Goal: Navigation & Orientation: Find specific page/section

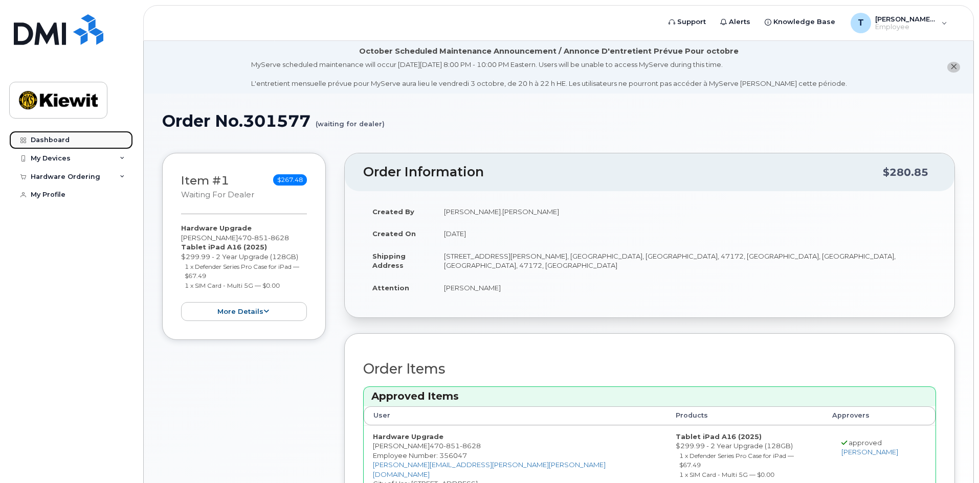
click at [61, 140] on div "Dashboard" at bounding box center [50, 140] width 39 height 8
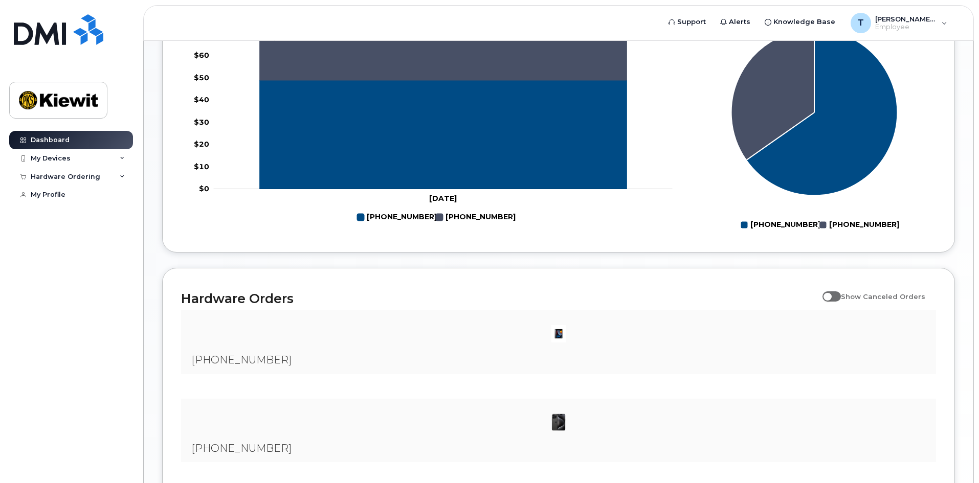
scroll to position [546, 0]
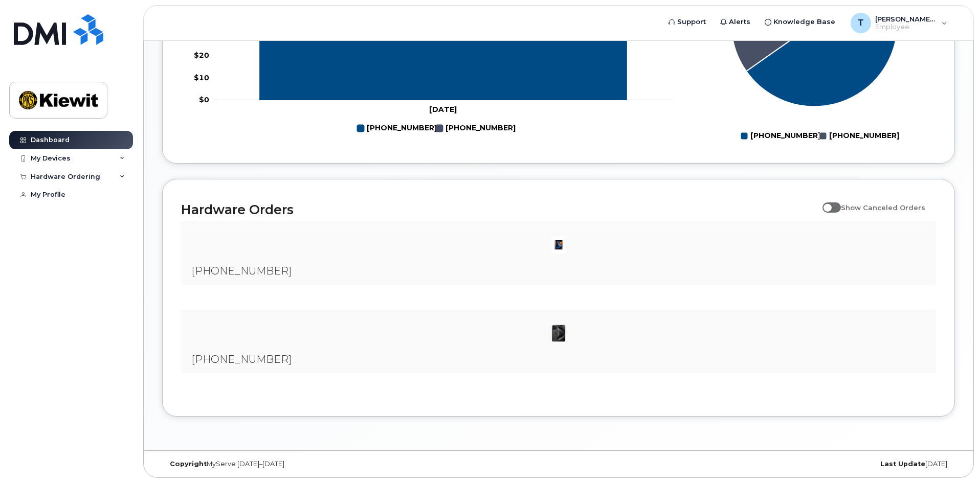
click at [563, 332] on img at bounding box center [558, 333] width 20 height 20
click at [557, 251] on img at bounding box center [558, 245] width 20 height 20
click at [42, 160] on div "My Devices" at bounding box center [51, 158] width 40 height 8
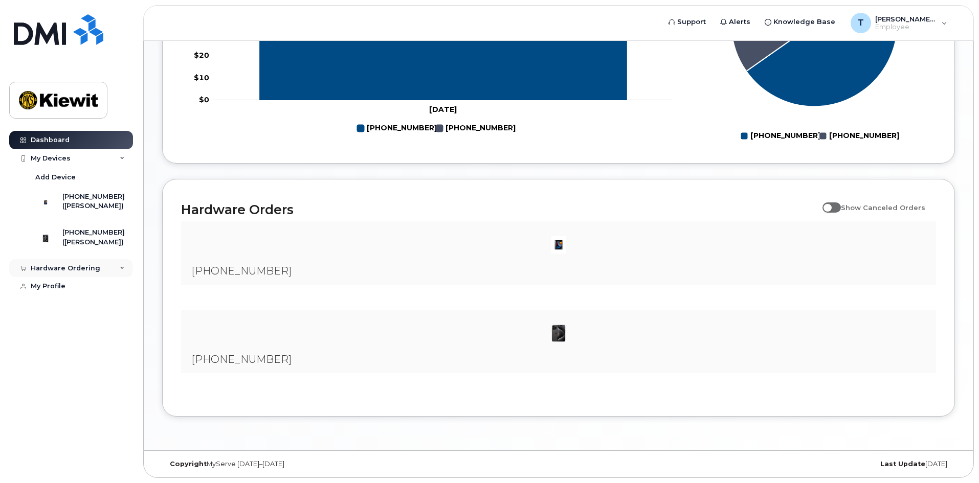
click at [78, 273] on div "Hardware Ordering" at bounding box center [66, 268] width 70 height 8
click at [75, 297] on link "My Orders" at bounding box center [80, 286] width 106 height 19
